Goal: Transaction & Acquisition: Purchase product/service

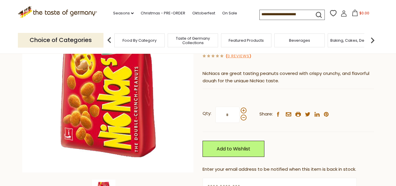
scroll to position [94, 0]
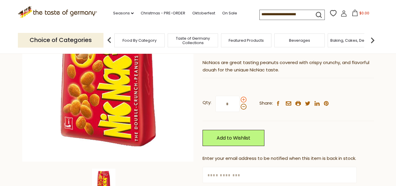
click at [244, 99] on span at bounding box center [244, 100] width 6 height 6
click at [240, 99] on input "*" at bounding box center [228, 104] width 24 height 16
click at [244, 99] on span at bounding box center [244, 100] width 6 height 6
click at [240, 99] on input "*" at bounding box center [228, 104] width 24 height 16
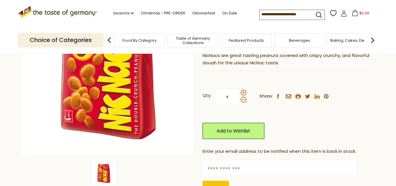
scroll to position [91, 0]
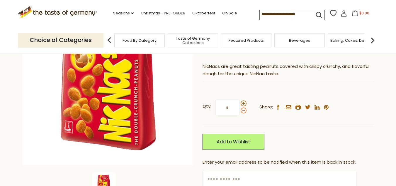
click at [243, 110] on span at bounding box center [244, 110] width 6 height 6
click at [240, 110] on input "*" at bounding box center [228, 107] width 24 height 16
click at [244, 110] on span at bounding box center [244, 110] width 6 height 6
click at [240, 110] on input "*" at bounding box center [228, 107] width 24 height 16
click at [244, 110] on span at bounding box center [244, 110] width 6 height 6
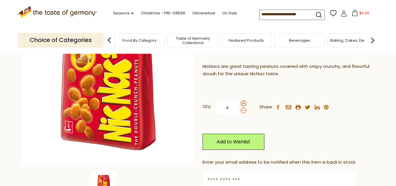
click at [240, 110] on input "*" at bounding box center [228, 107] width 24 height 16
type input "*"
click at [244, 110] on span at bounding box center [244, 110] width 6 height 6
click at [240, 110] on input "*" at bounding box center [228, 107] width 24 height 16
